Goal: Transaction & Acquisition: Purchase product/service

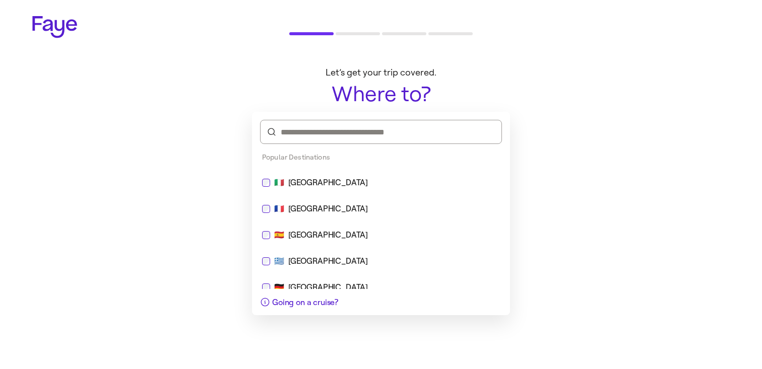
click at [419, 215] on div "🇫🇷 [GEOGRAPHIC_DATA]" at bounding box center [381, 209] width 250 height 24
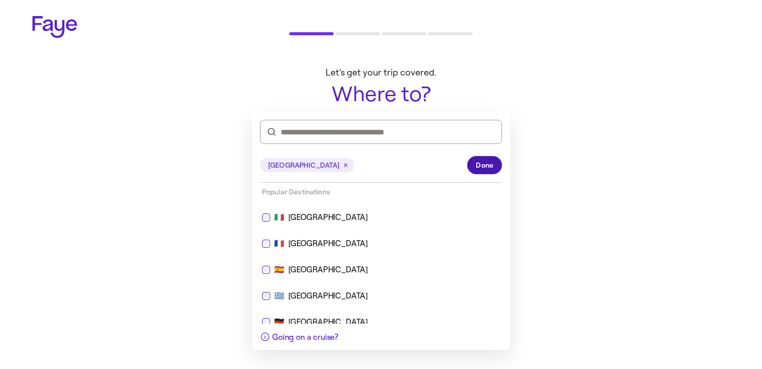
click at [484, 166] on span "Done" at bounding box center [485, 165] width 18 height 11
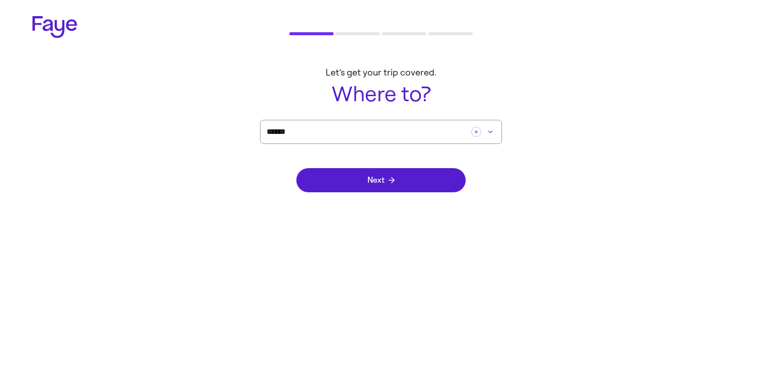
click at [444, 195] on div "Next" at bounding box center [380, 180] width 169 height 73
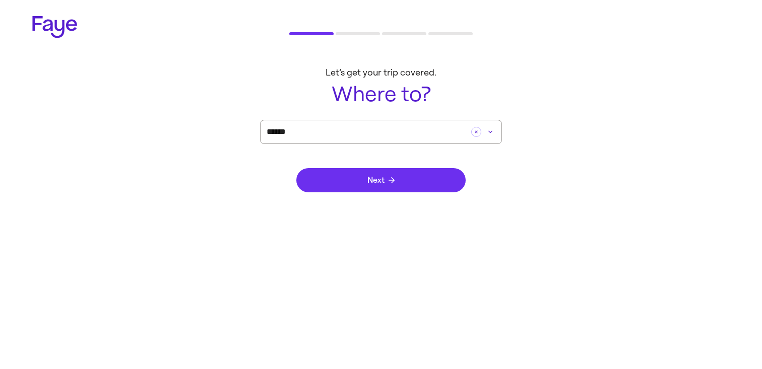
click at [449, 179] on button "Next" at bounding box center [380, 180] width 169 height 24
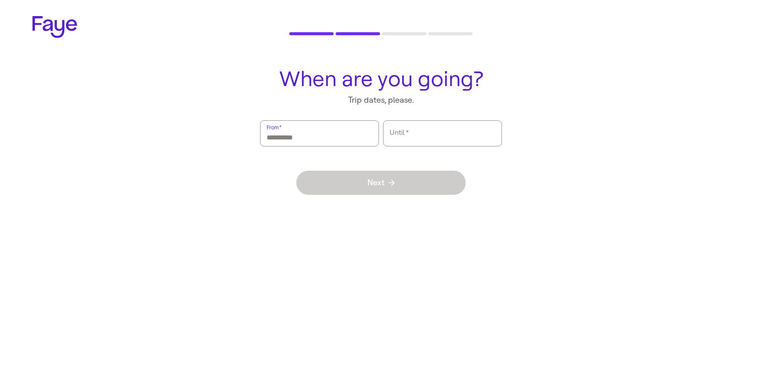
click at [306, 133] on input "From   *" at bounding box center [319, 133] width 106 height 23
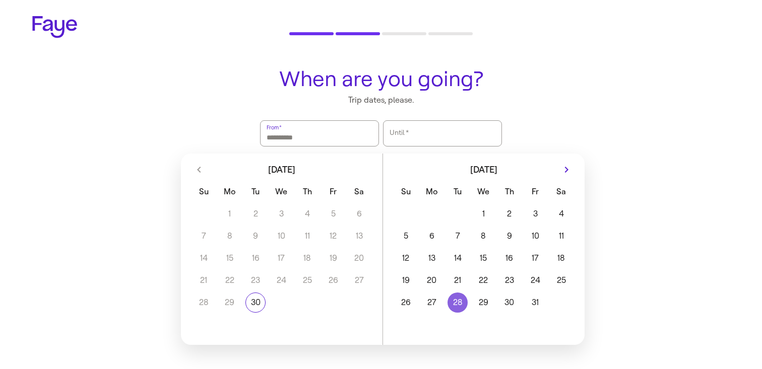
click at [453, 302] on button "28" at bounding box center [457, 303] width 26 height 20
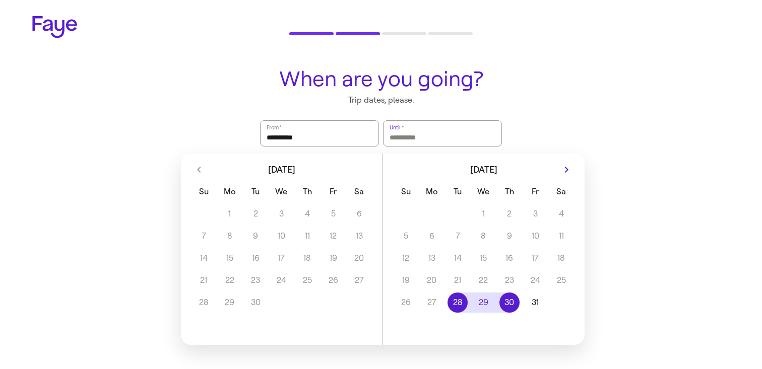
click at [507, 300] on button "30" at bounding box center [509, 303] width 26 height 20
